Goal: Task Accomplishment & Management: Manage account settings

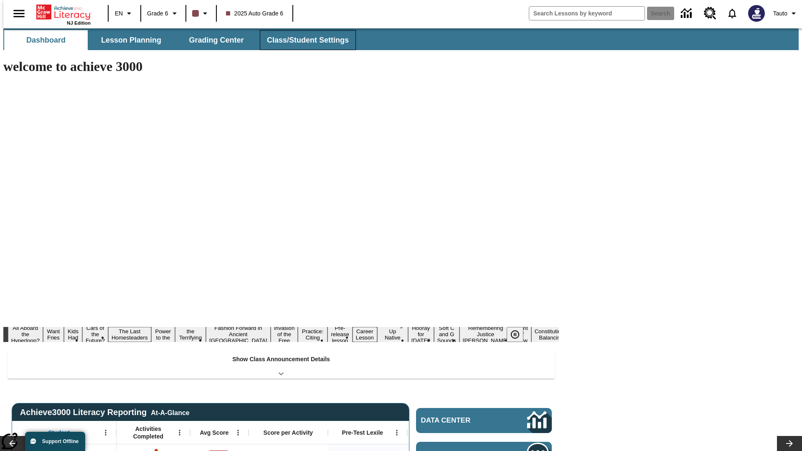
click at [303, 40] on button "Class/Student Settings" at bounding box center [308, 40] width 96 height 20
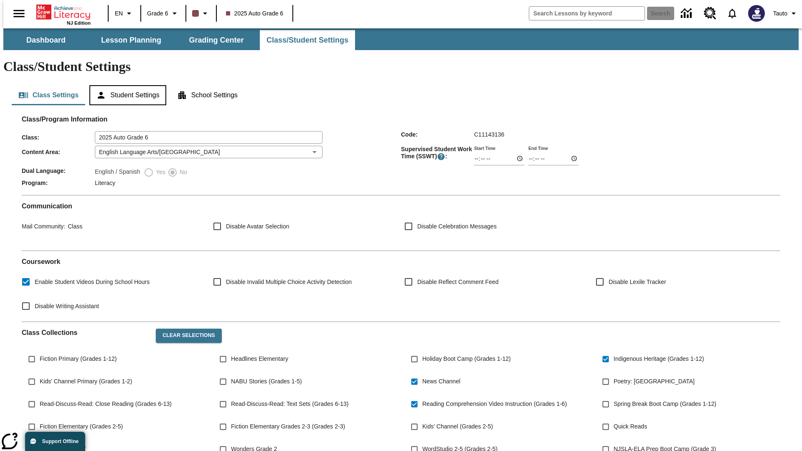
click at [126, 85] on button "Student Settings" at bounding box center [127, 95] width 76 height 20
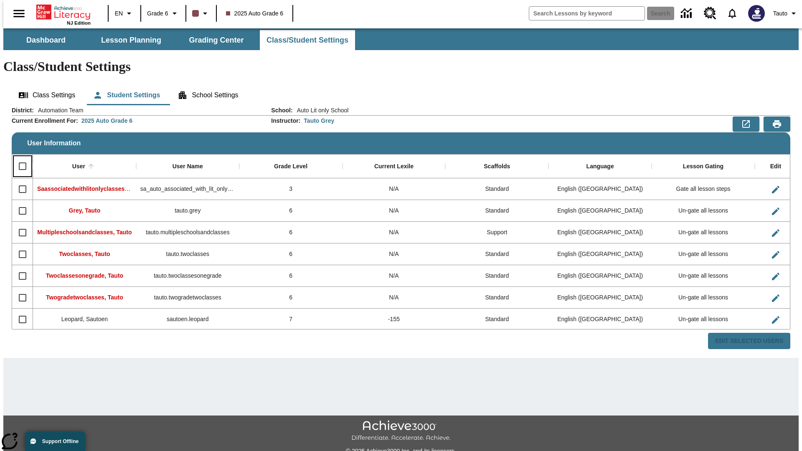
click at [19, 157] on input "Select all rows" at bounding box center [23, 166] width 18 height 18
checkbox input "true"
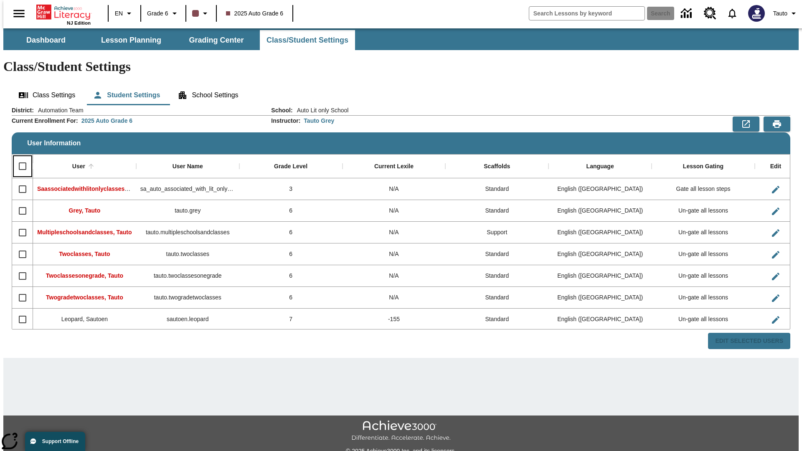
checkbox input "true"
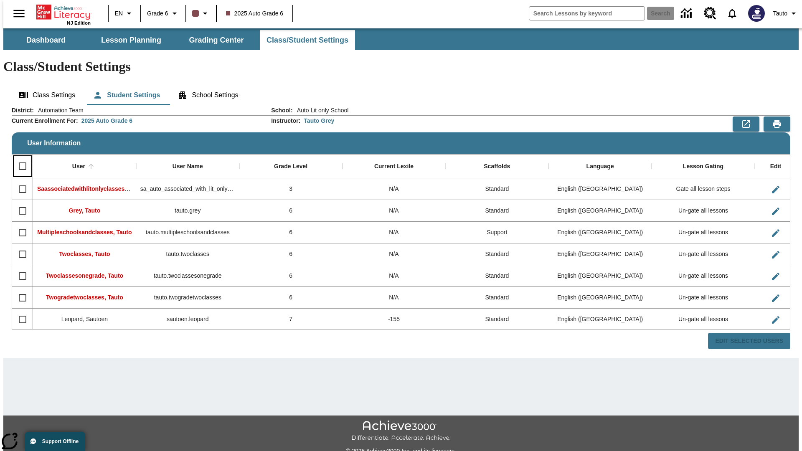
checkbox input "true"
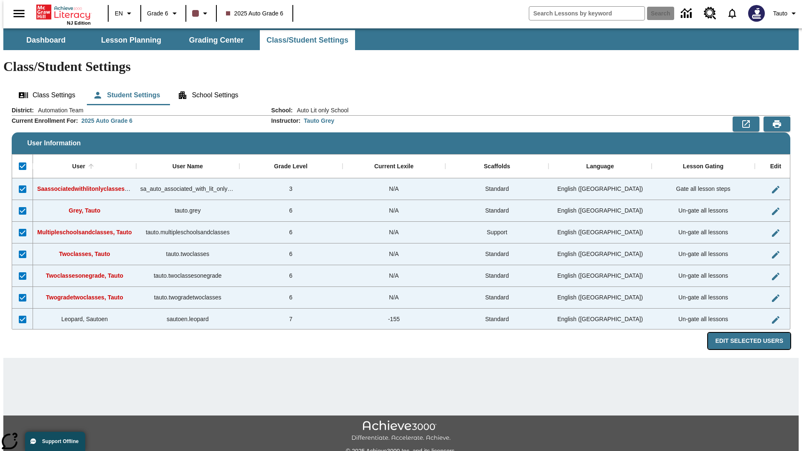
click at [755, 333] on button "Edit Selected Users" at bounding box center [749, 341] width 82 height 16
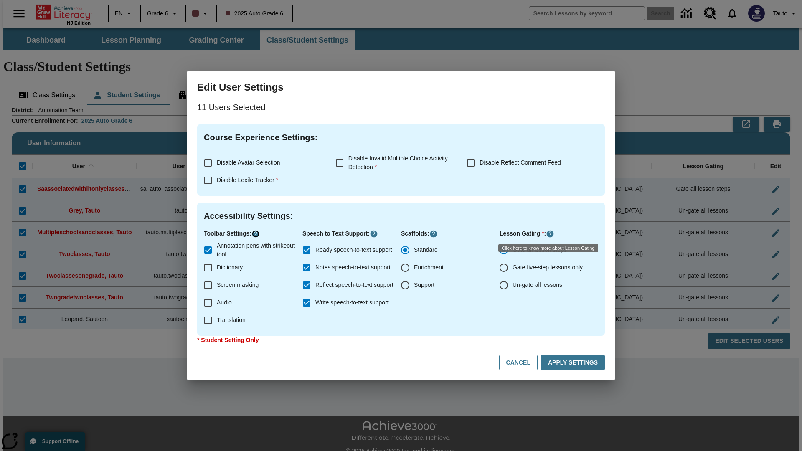
click at [257, 234] on icon "Click here to know more about" at bounding box center [255, 234] width 8 height 8
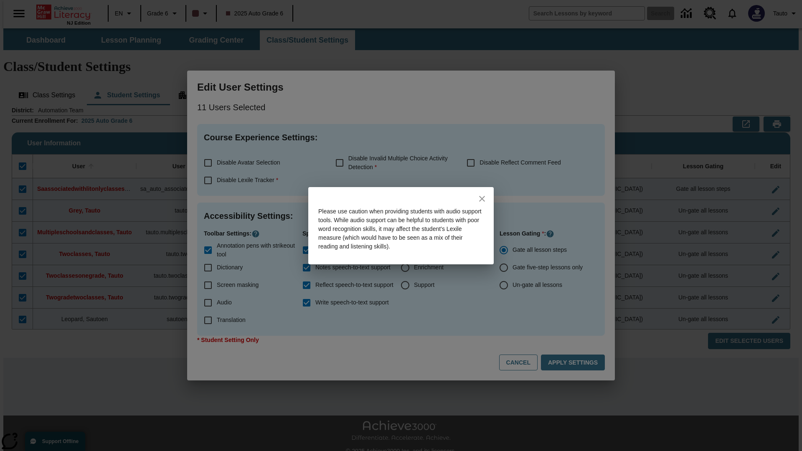
click at [482, 198] on icon "close" at bounding box center [482, 199] width 6 height 6
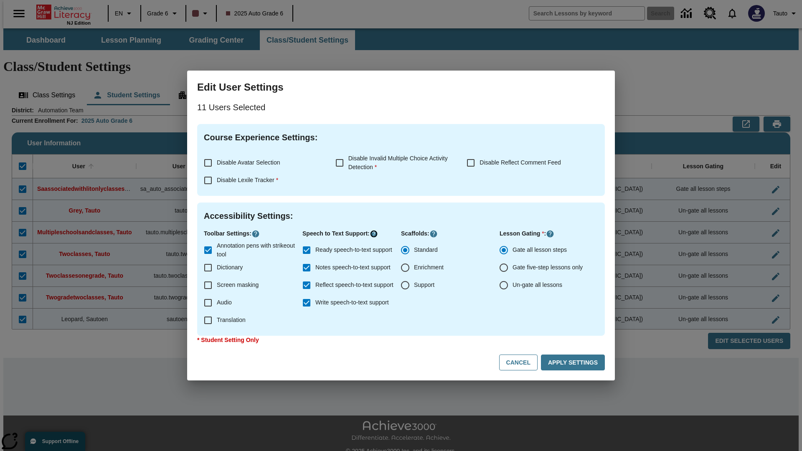
click at [376, 234] on icon "Click here to know more about" at bounding box center [374, 234] width 8 height 8
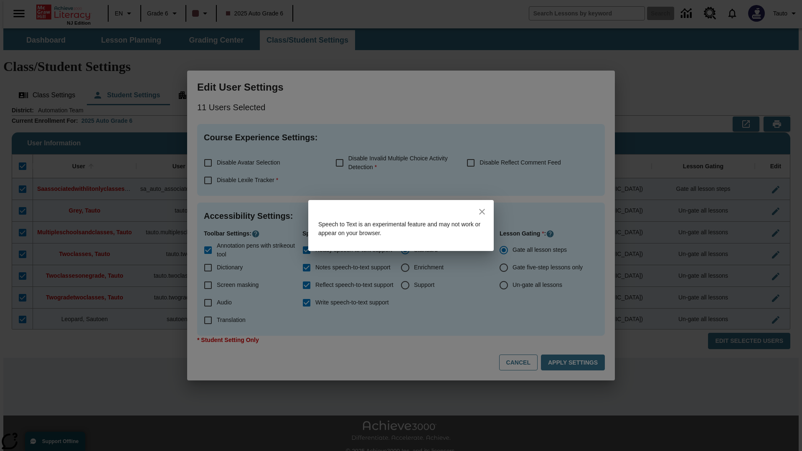
click at [482, 212] on icon "close" at bounding box center [482, 212] width 6 height 6
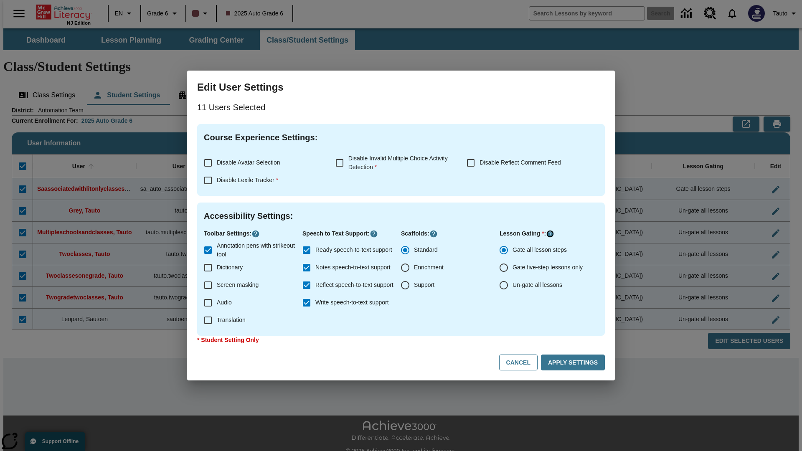
click at [551, 234] on icon "Click here to know more about" at bounding box center [550, 234] width 8 height 8
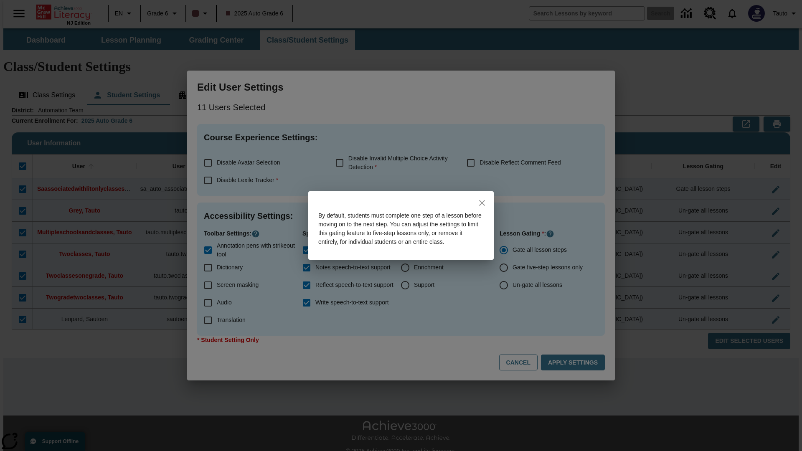
click at [482, 200] on icon "close" at bounding box center [482, 203] width 6 height 6
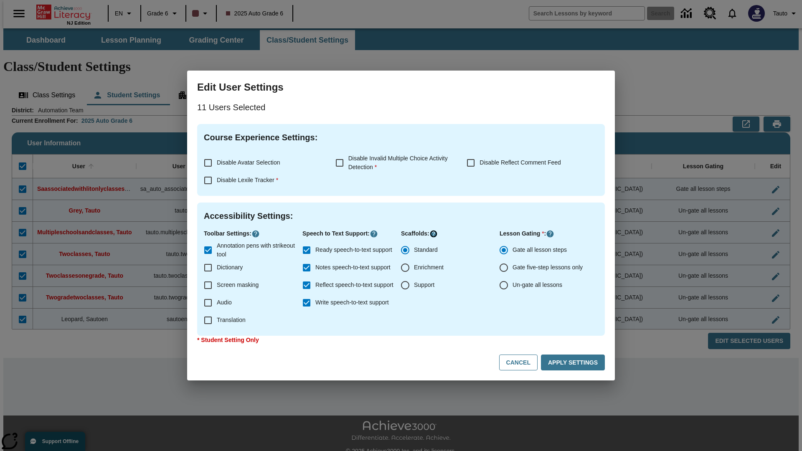
click at [433, 234] on icon "Click here to know more about" at bounding box center [433, 234] width 8 height 8
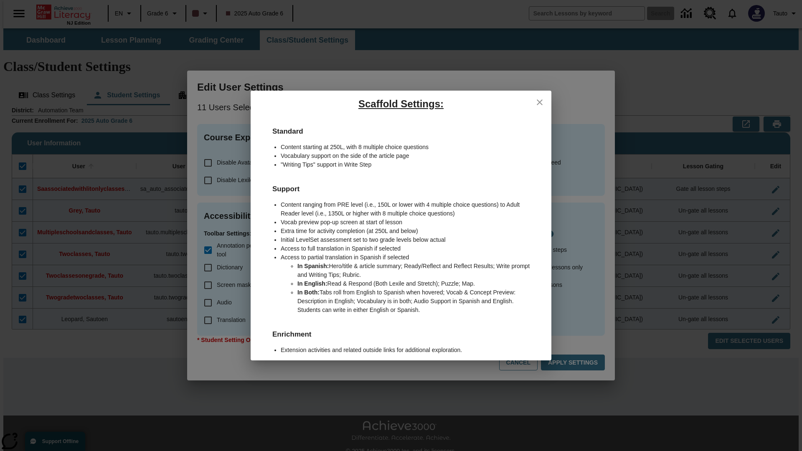
click at [540, 102] on icon "close" at bounding box center [540, 102] width 6 height 6
